Goal: Task Accomplishment & Management: Manage account settings

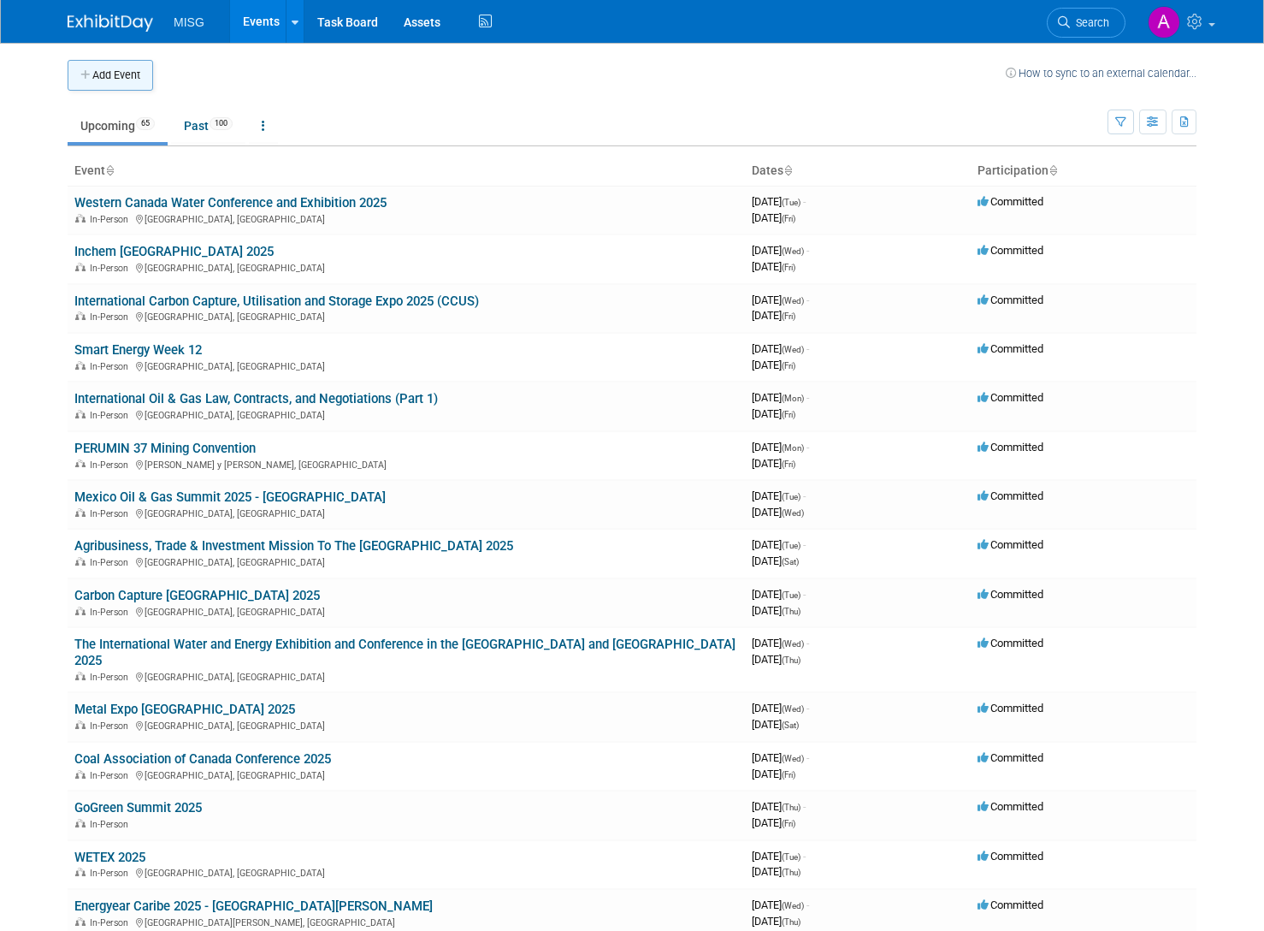
click at [135, 71] on button "Add Event" at bounding box center [111, 75] width 86 height 31
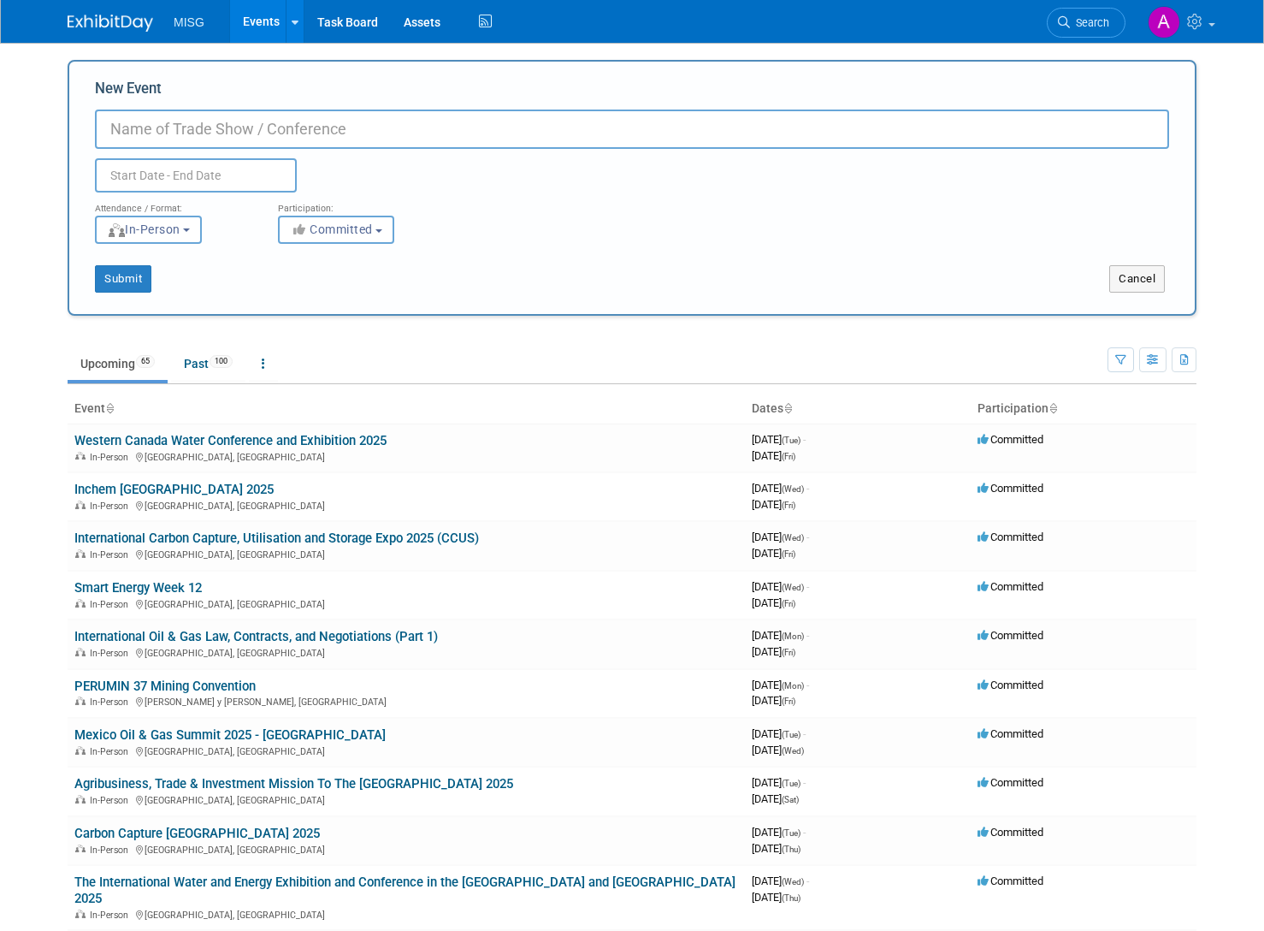
click at [211, 124] on input "New Event" at bounding box center [632, 128] width 1074 height 39
paste input "Sustainability, Energy, and Change 2025"
type input "Sustainability, Energy, and Change 2025"
click at [210, 174] on input "text" at bounding box center [196, 175] width 202 height 34
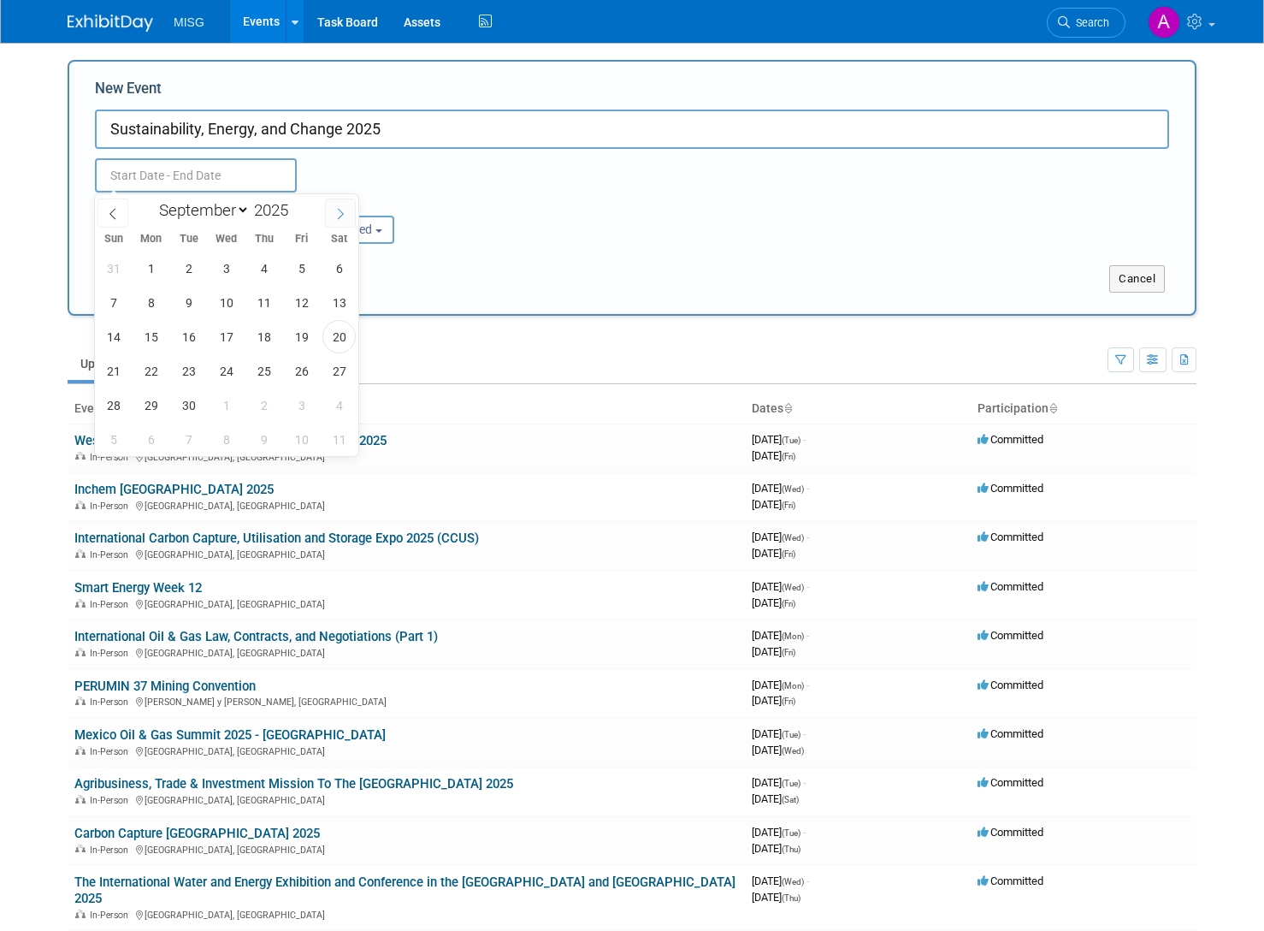
click at [342, 211] on icon at bounding box center [340, 214] width 12 height 12
select select "9"
click at [109, 406] on span "26" at bounding box center [113, 404] width 33 height 33
click at [256, 402] on span "30" at bounding box center [263, 404] width 33 height 33
type input "Oct 26, 2025 to Oct 30, 2025"
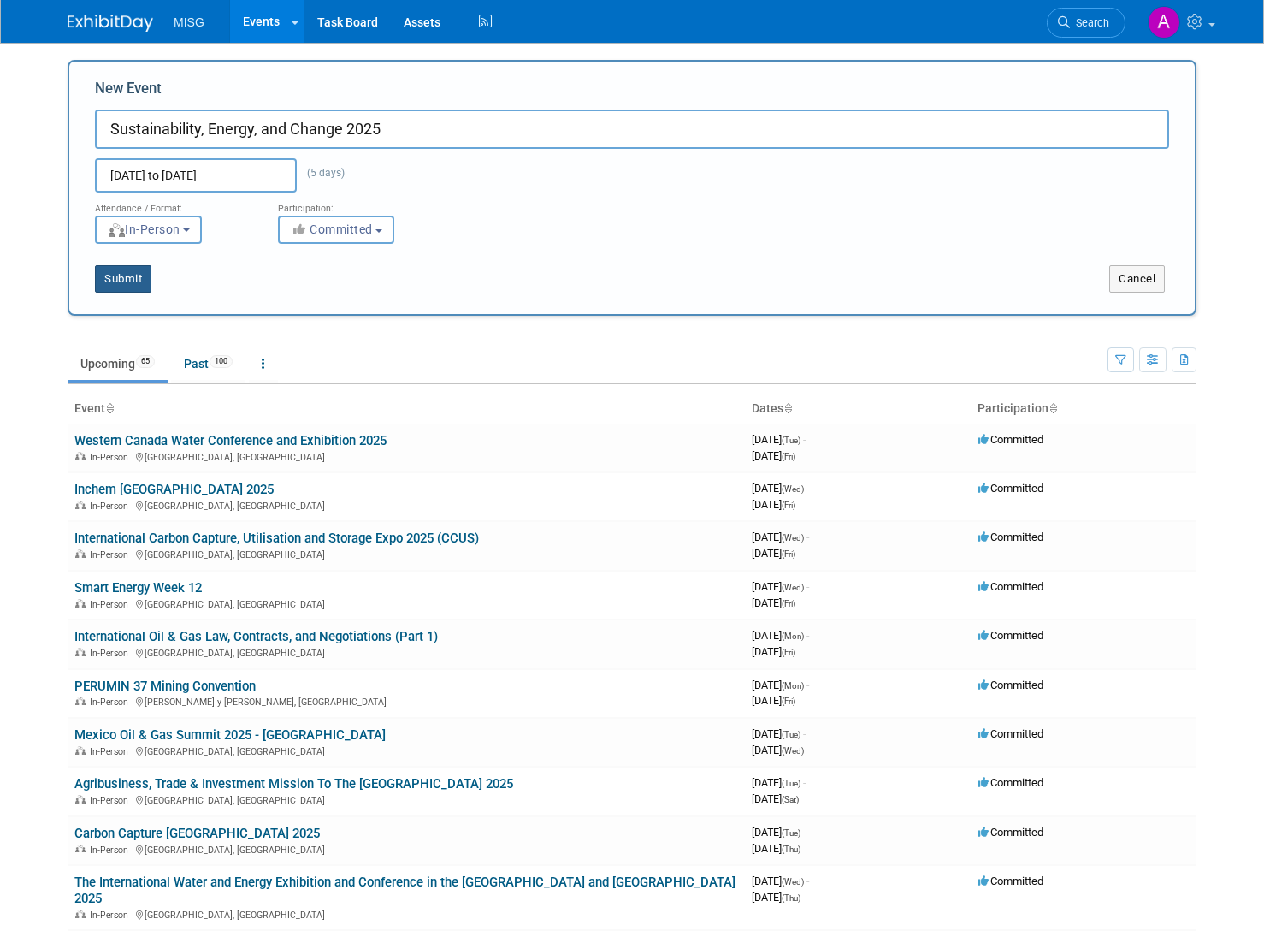
click at [137, 288] on button "Submit" at bounding box center [123, 278] width 56 height 27
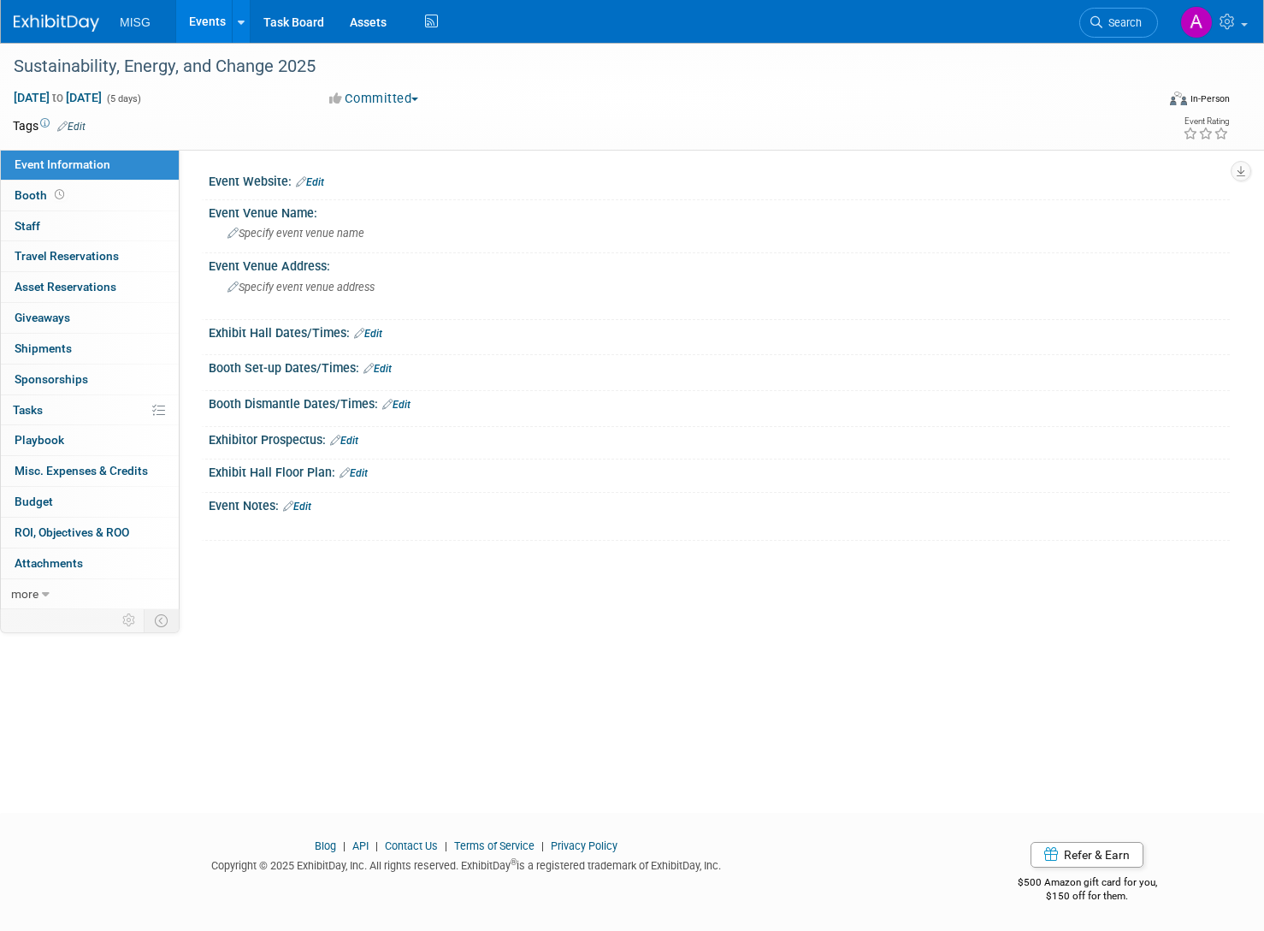
click at [316, 186] on link "Edit" at bounding box center [310, 182] width 28 height 12
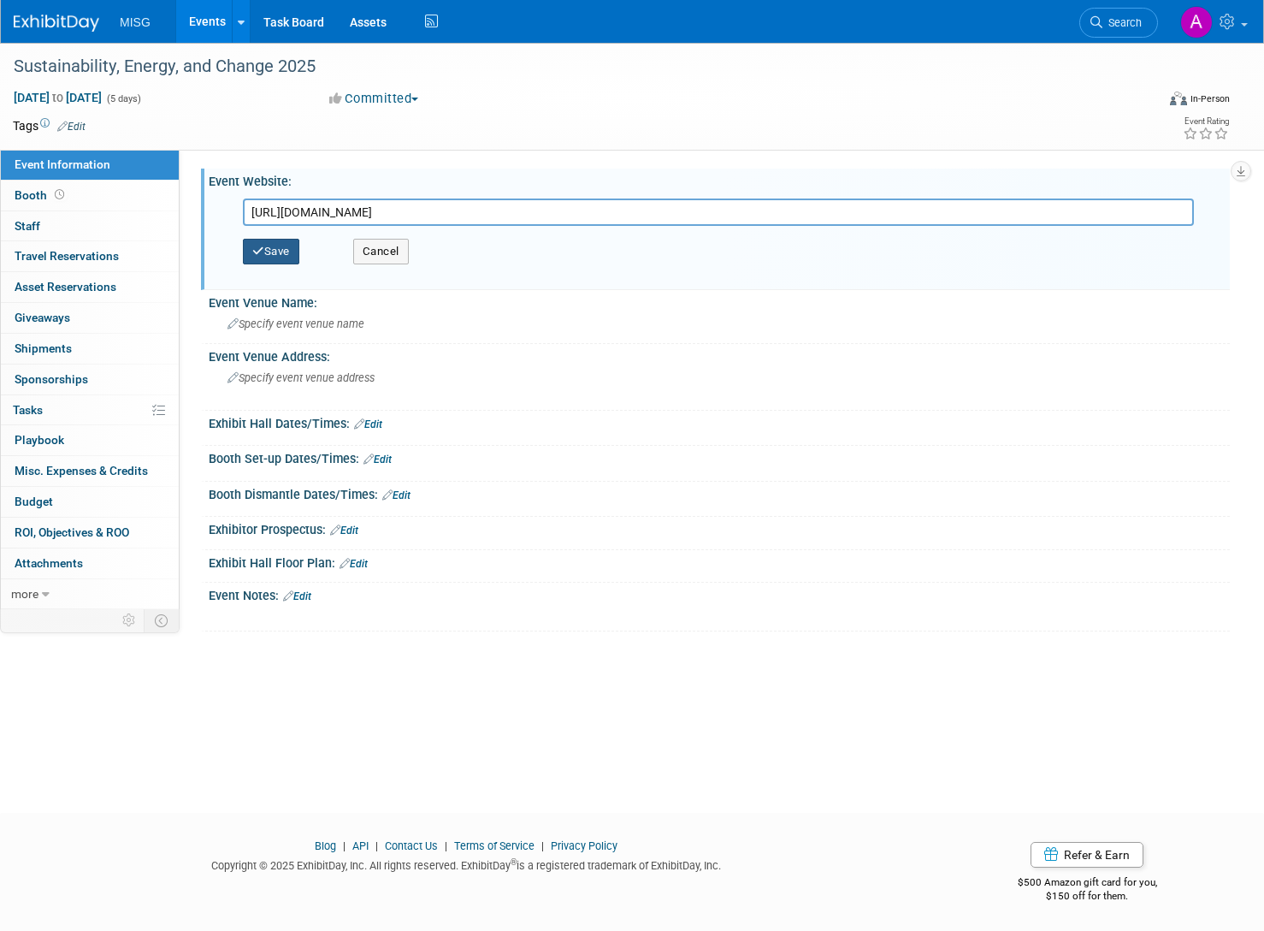
type input "https://oxford-management.com/course/sustainability-energy-and-change"
click at [279, 246] on button "Save" at bounding box center [271, 252] width 56 height 26
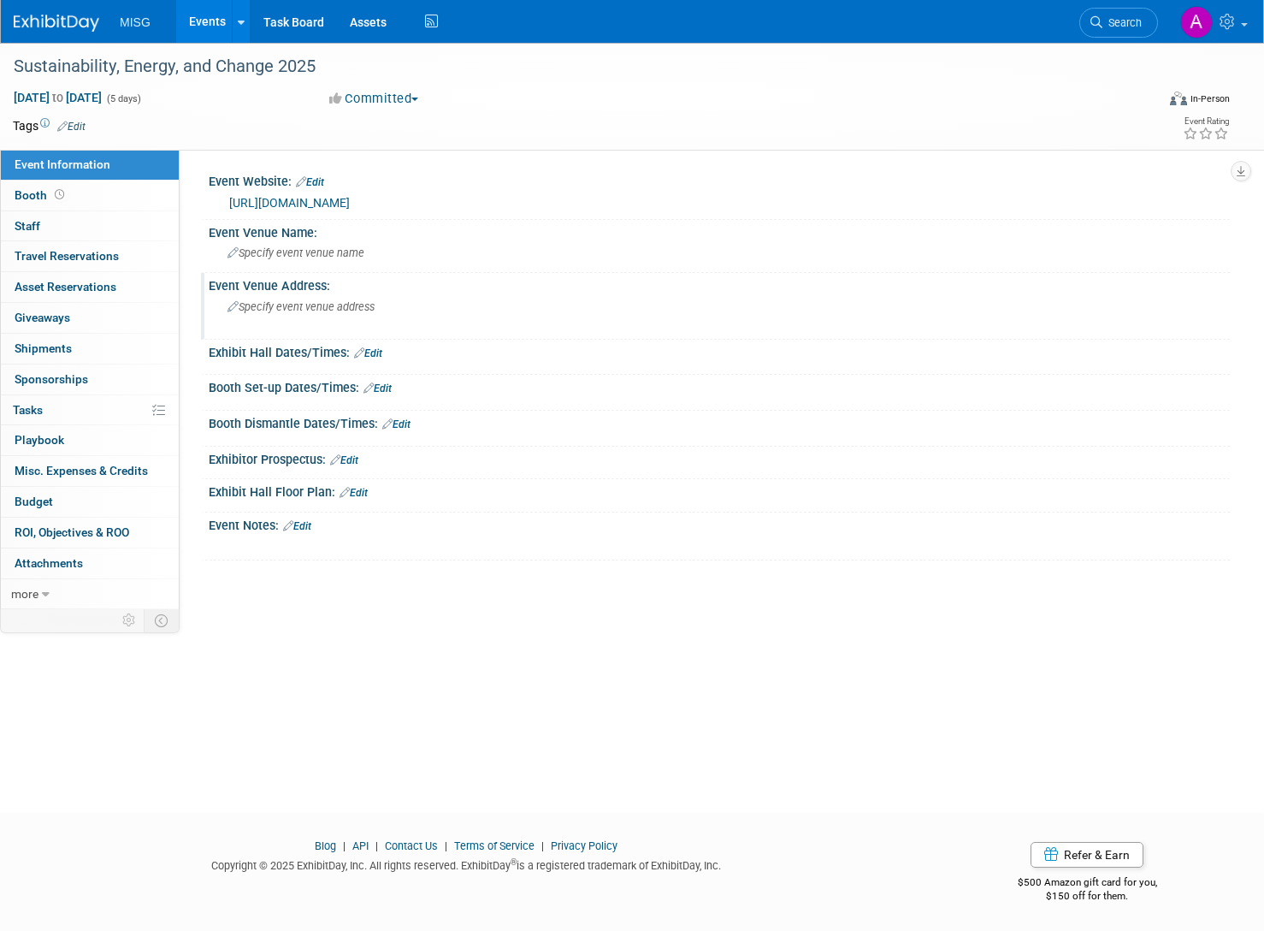
click at [264, 319] on div "Specify event venue address" at bounding box center [422, 312] width 400 height 39
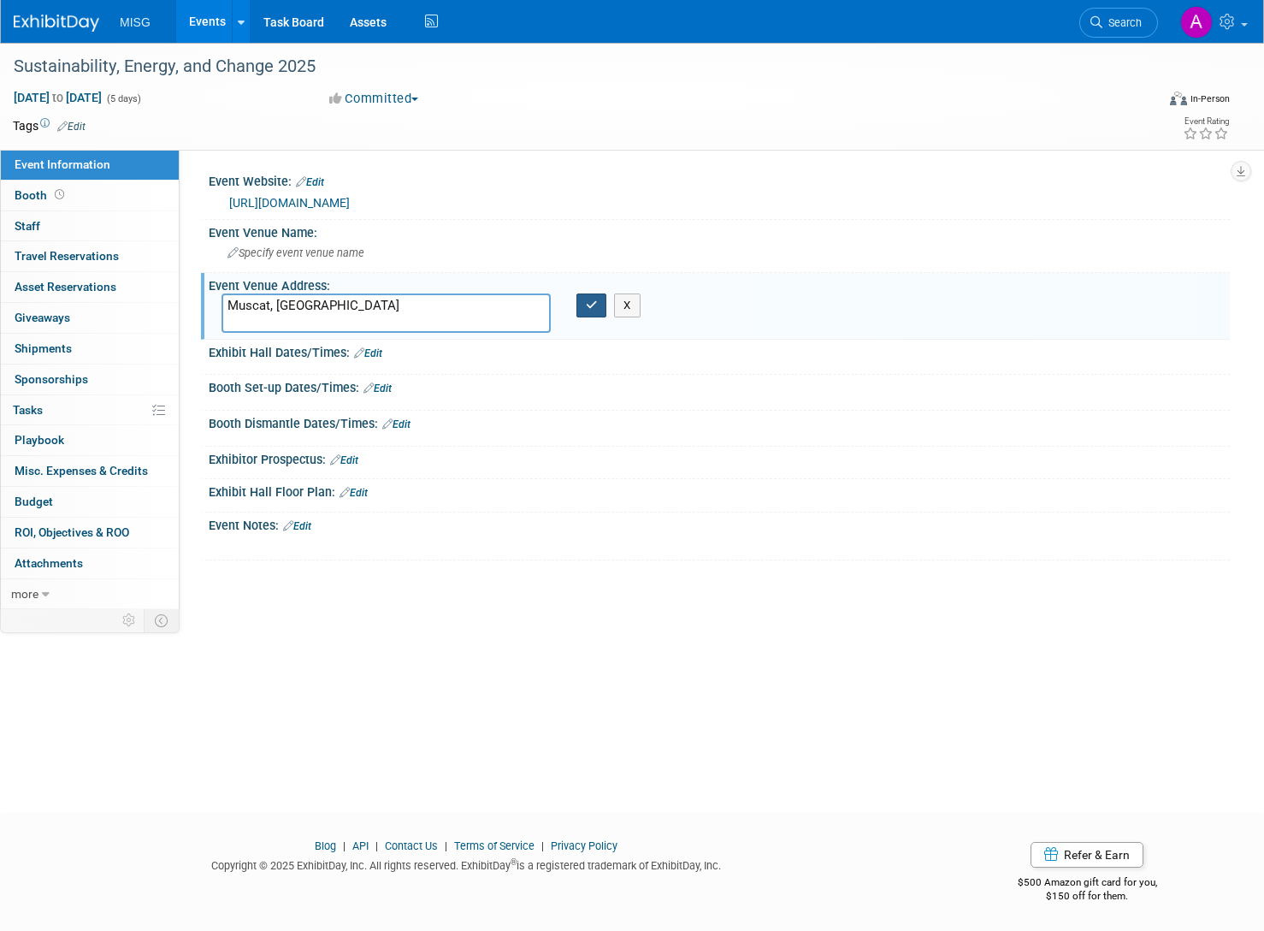
type textarea "Muscat, [GEOGRAPHIC_DATA]"
click at [583, 302] on button "button" at bounding box center [592, 305] width 31 height 24
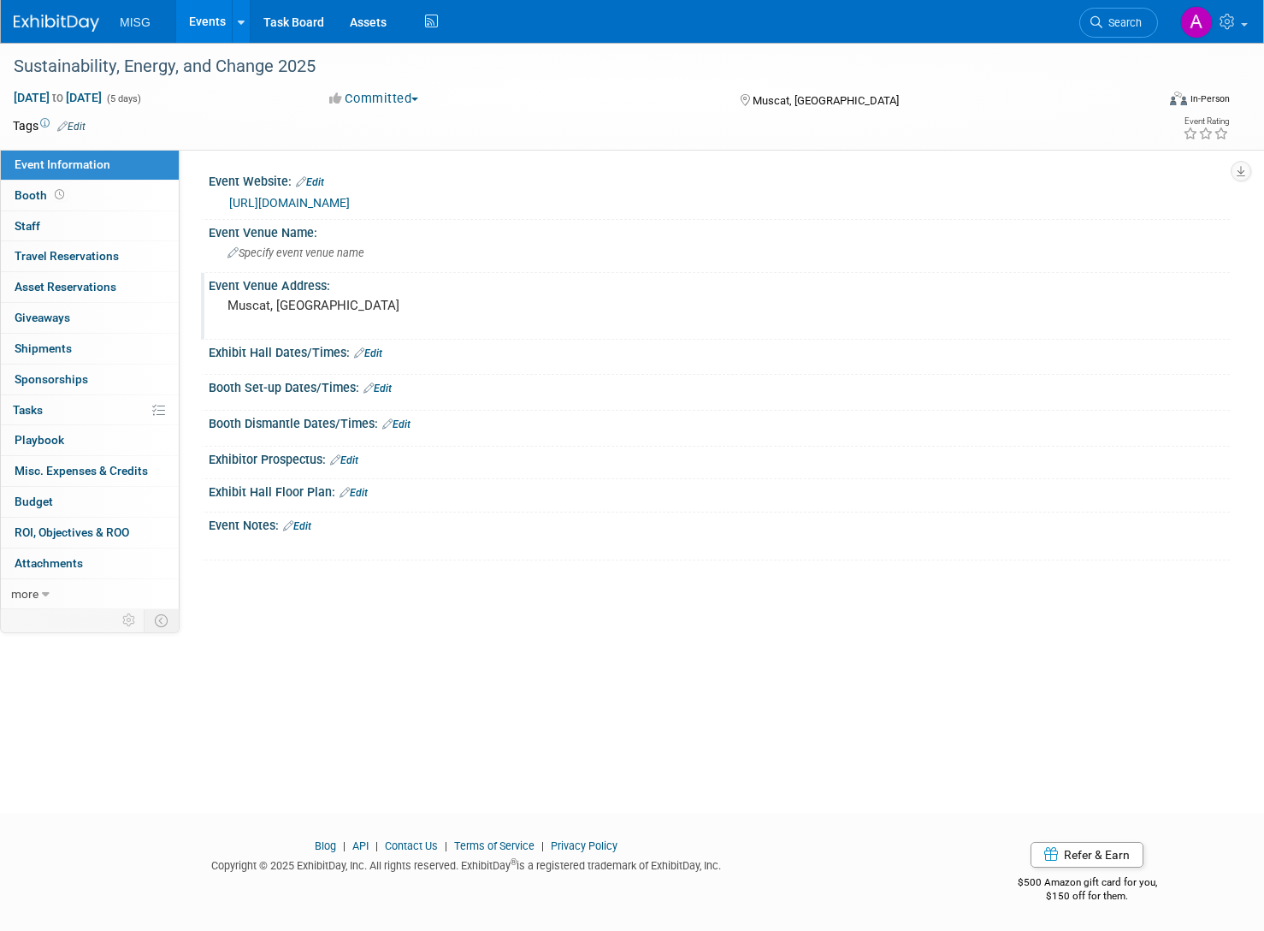
drag, startPoint x: 301, startPoint y: 526, endPoint x: 290, endPoint y: 525, distance: 11.2
click at [302, 526] on link "Edit" at bounding box center [297, 526] width 28 height 12
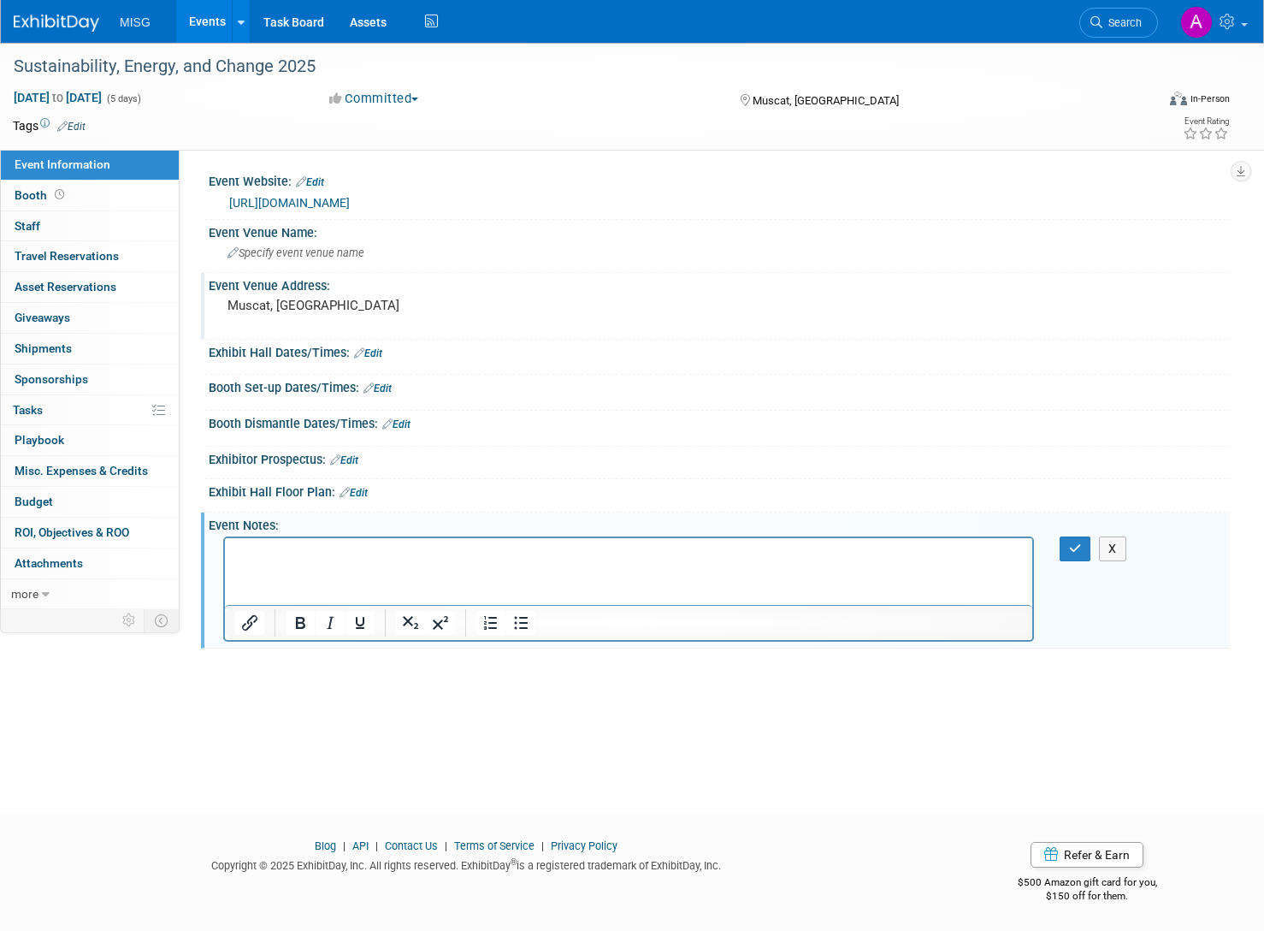
click at [362, 560] on p "Rich Text Area. Press ALT-0 for help." at bounding box center [629, 553] width 788 height 17
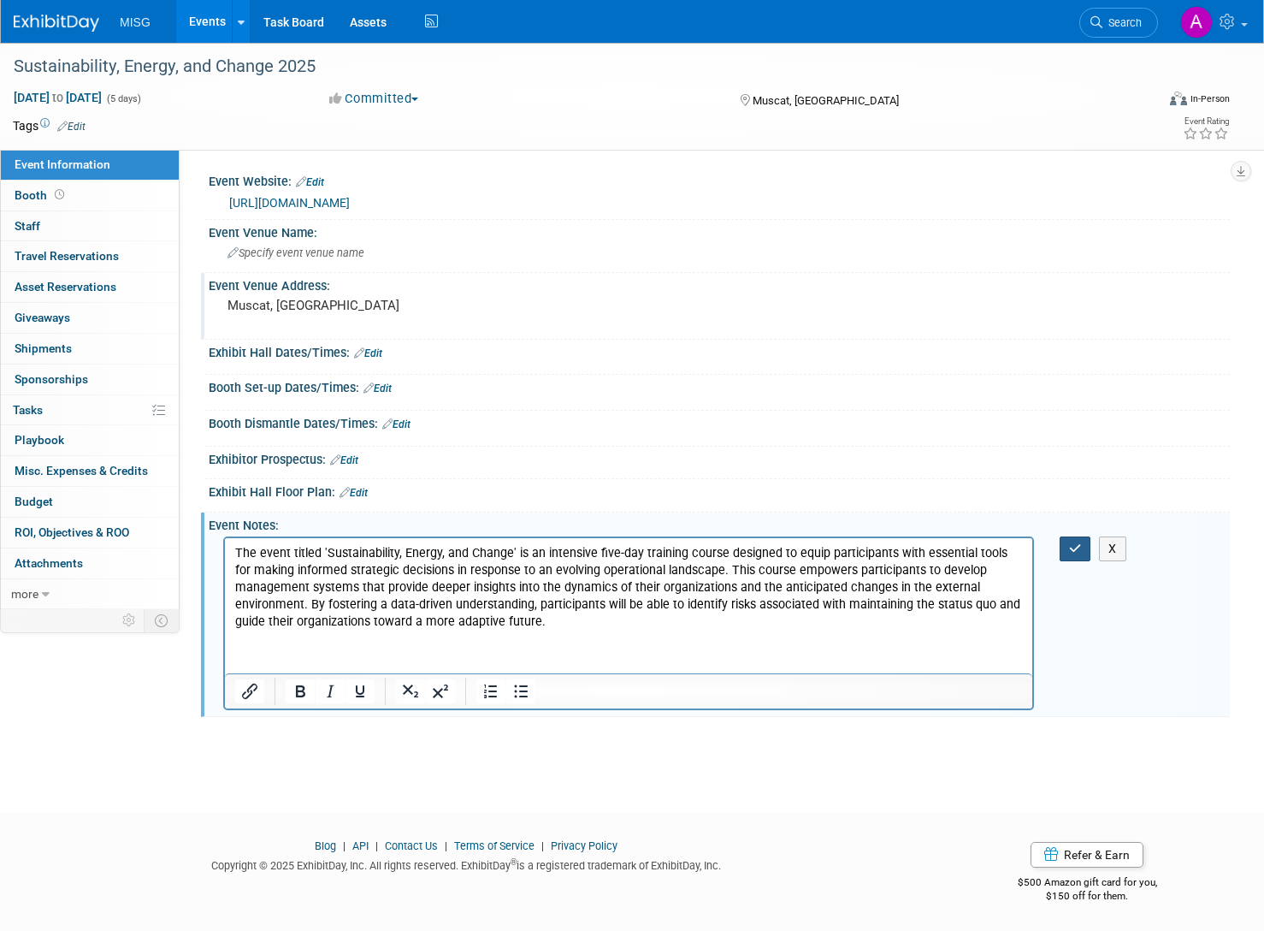
click at [1080, 552] on icon "button" at bounding box center [1075, 548] width 13 height 12
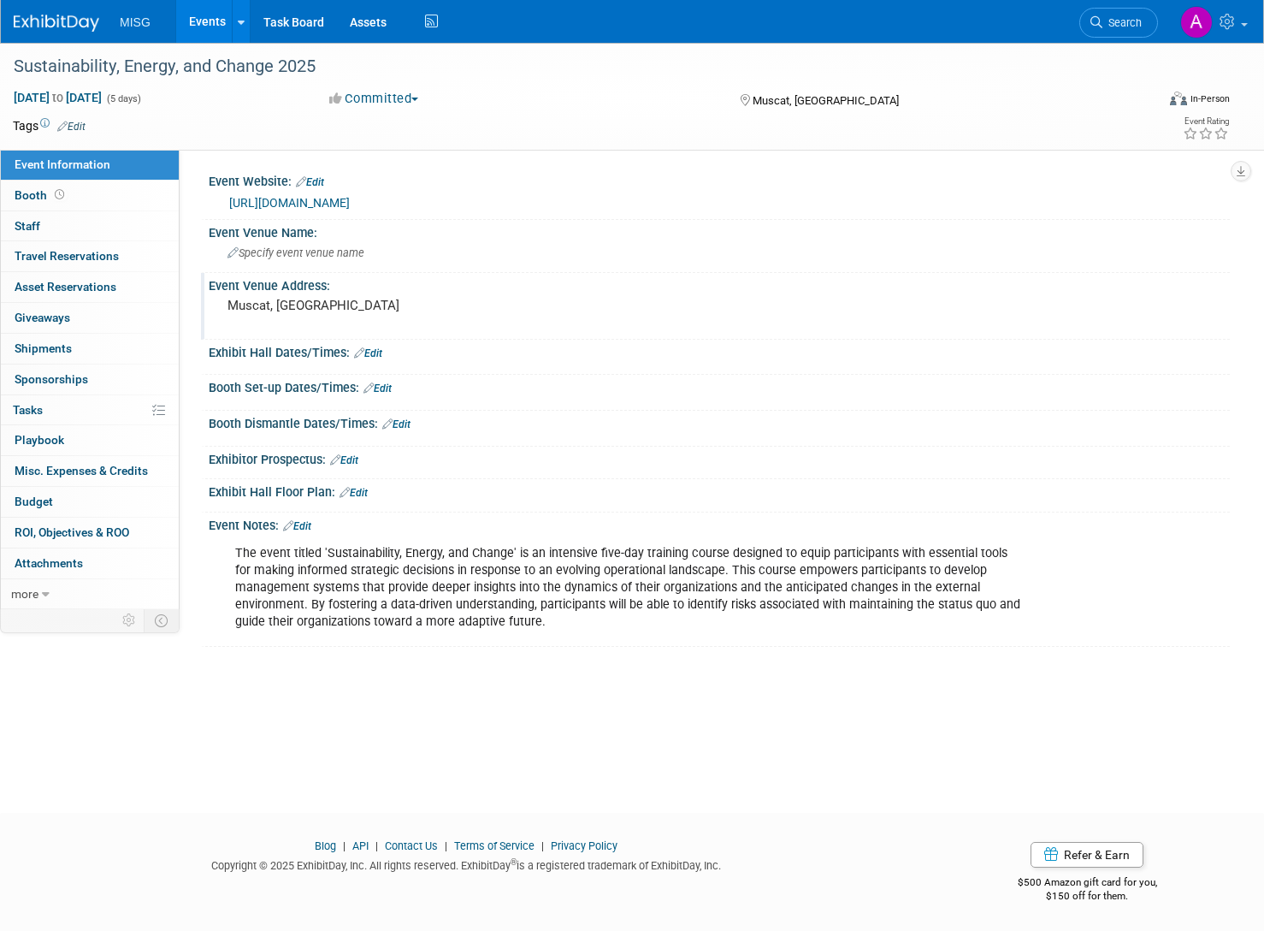
click at [193, 24] on link "Events" at bounding box center [207, 21] width 62 height 43
